Goal: Find specific page/section: Find specific page/section

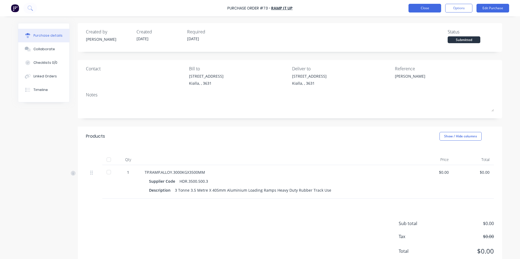
click at [417, 8] on button "Close" at bounding box center [424, 8] width 33 height 9
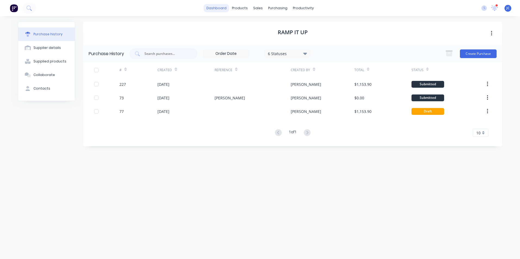
click at [219, 7] on link "dashboard" at bounding box center [217, 8] width 26 height 8
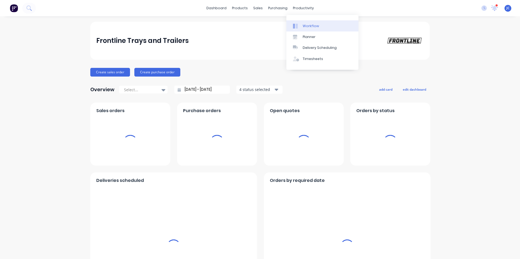
click at [311, 29] on link "Workflow" at bounding box center [322, 25] width 72 height 11
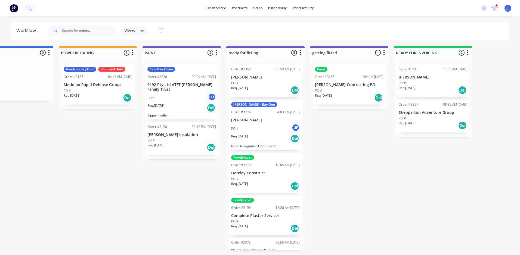
scroll to position [0, 1117]
